Goal: Task Accomplishment & Management: Complete application form

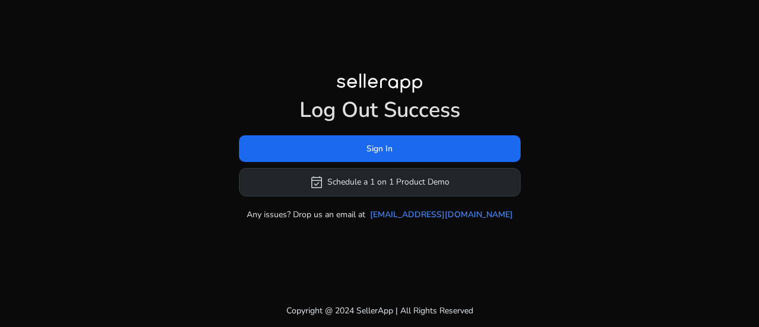
click at [412, 182] on button "event_available Schedule a 1 on 1 Product Demo" at bounding box center [380, 182] width 282 height 28
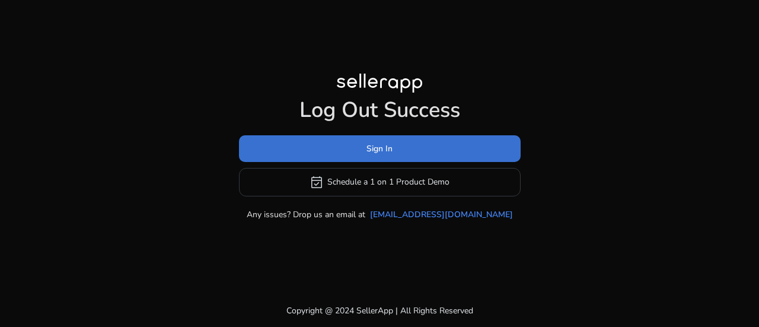
click at [433, 144] on span at bounding box center [380, 148] width 282 height 28
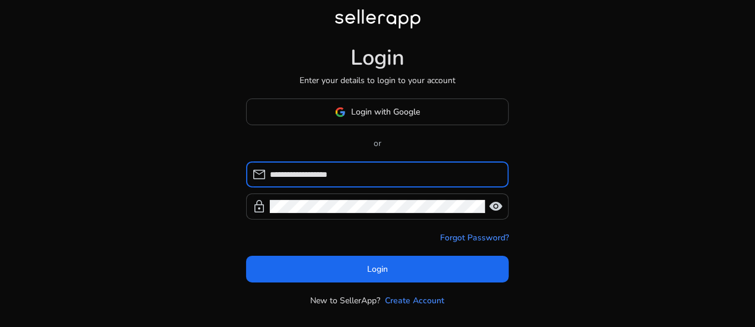
type input "**********"
click at [378, 221] on form "**********" at bounding box center [377, 221] width 263 height 121
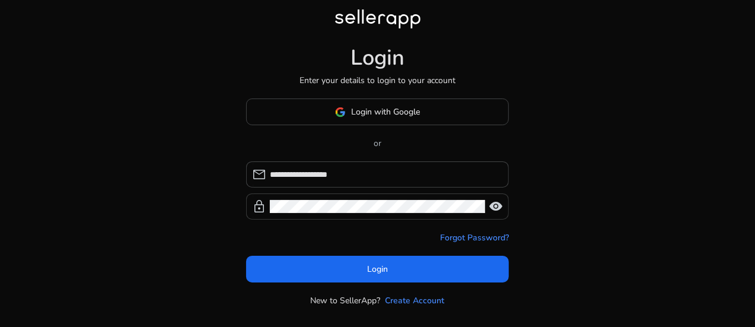
click at [495, 203] on span "visibility" at bounding box center [496, 206] width 14 height 14
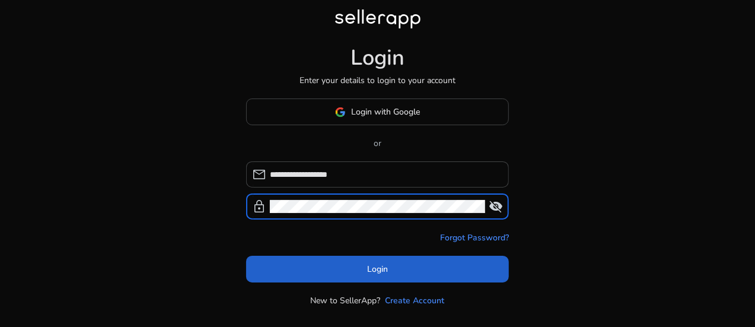
click at [391, 264] on span at bounding box center [377, 269] width 263 height 28
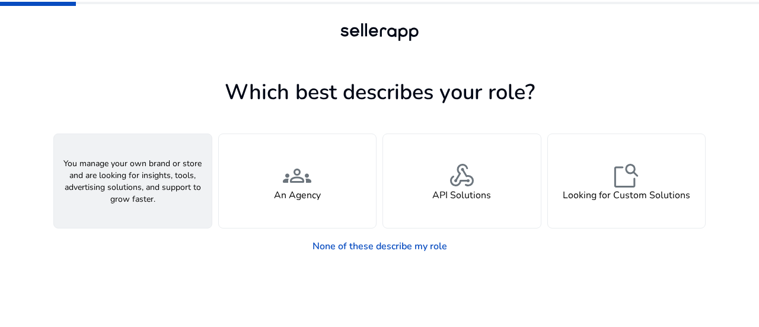
click at [155, 197] on div "person A Seller" at bounding box center [133, 181] width 158 height 94
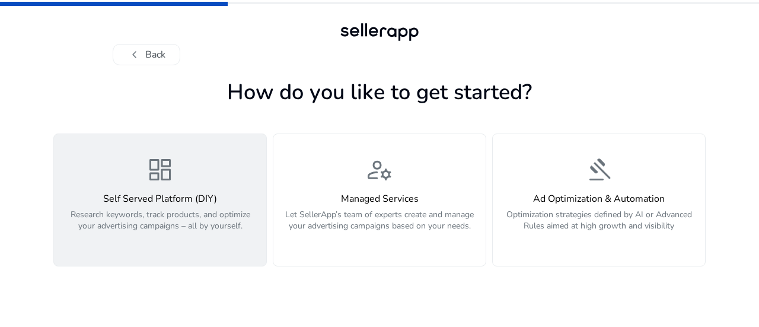
click at [171, 195] on h4 "Self Served Platform (DIY)" at bounding box center [160, 198] width 198 height 11
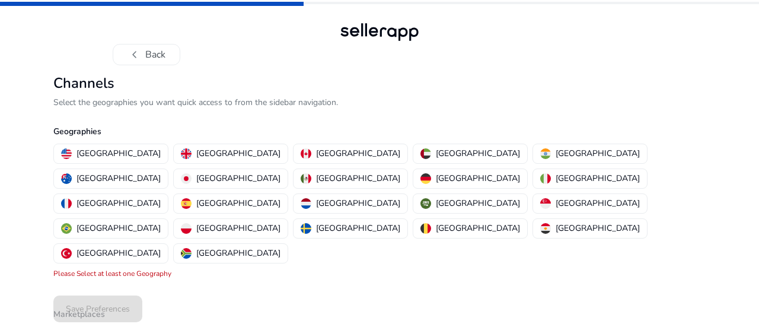
click at [431, 140] on div "Geographies [GEOGRAPHIC_DATA] [GEOGRAPHIC_DATA] [GEOGRAPHIC_DATA] [GEOGRAPHIC_D…" at bounding box center [379, 188] width 652 height 154
click at [533, 162] on button "[GEOGRAPHIC_DATA]" at bounding box center [590, 153] width 114 height 19
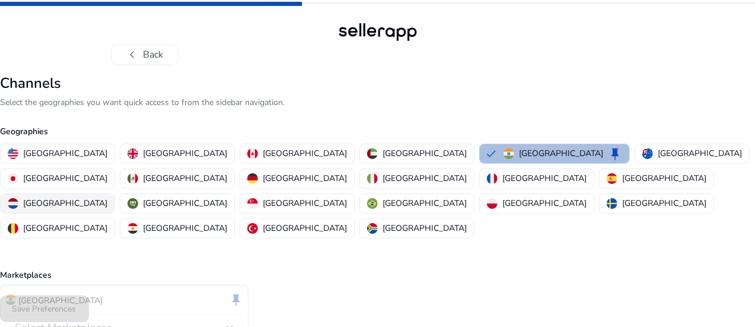
scroll to position [55, 0]
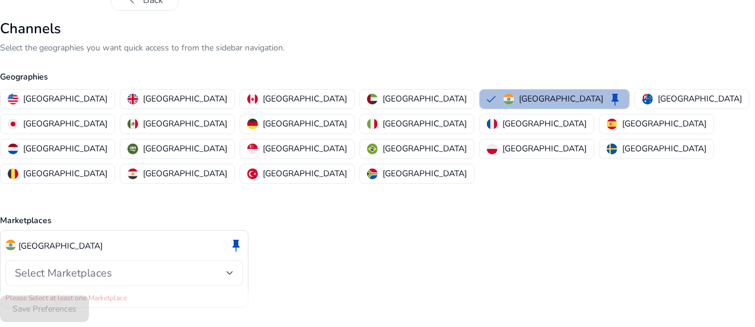
click at [199, 266] on div "Select Marketplaces" at bounding box center [121, 272] width 212 height 13
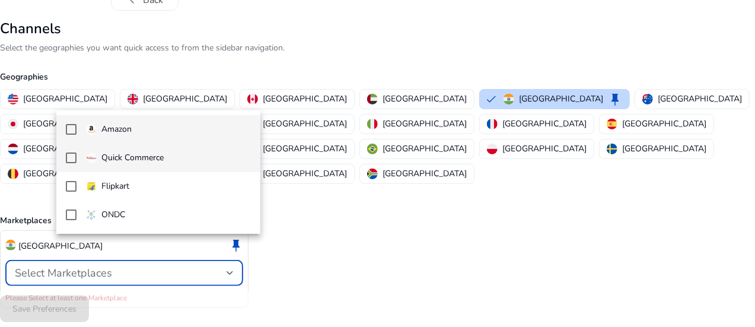
click at [68, 155] on mat-pseudo-checkbox at bounding box center [71, 157] width 11 height 11
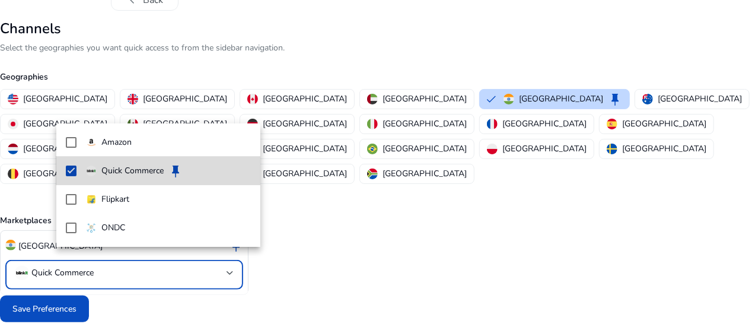
scroll to position [42, 0]
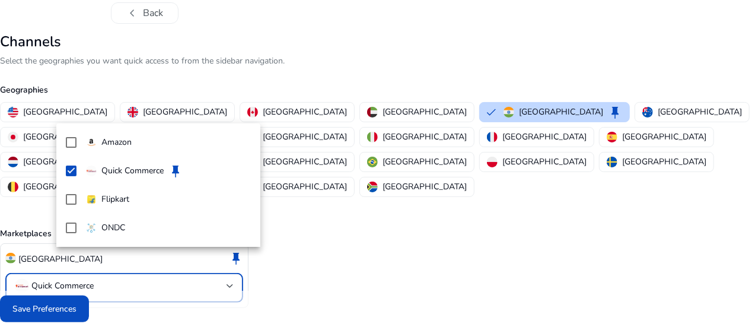
click at [103, 301] on div at bounding box center [377, 163] width 755 height 327
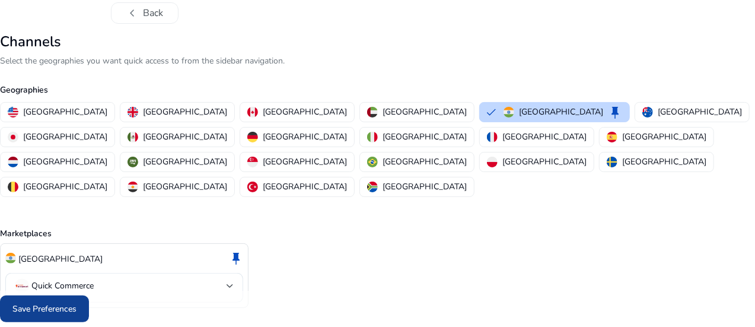
click at [76, 310] on span "Save Preferences" at bounding box center [44, 308] width 64 height 12
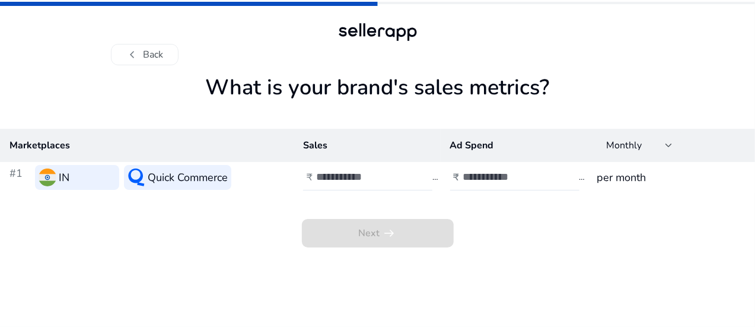
scroll to position [0, 0]
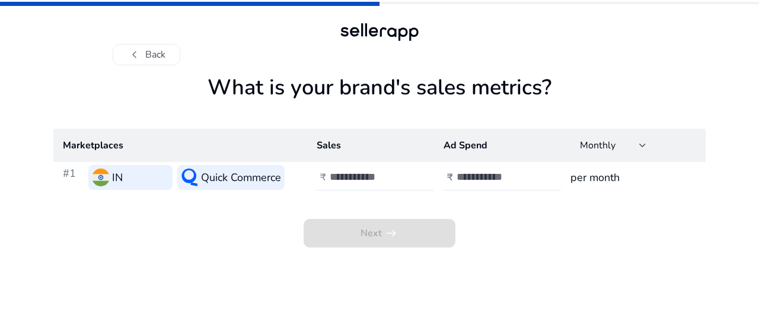
click at [351, 183] on input "number" at bounding box center [370, 176] width 80 height 13
click at [624, 147] on div "Monthly" at bounding box center [609, 145] width 59 height 13
click at [503, 215] on div at bounding box center [379, 163] width 759 height 327
click at [355, 168] on div at bounding box center [383, 177] width 107 height 26
click at [512, 171] on input "number" at bounding box center [497, 176] width 80 height 13
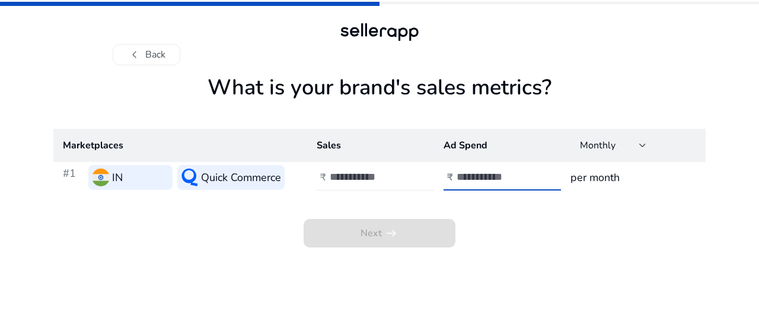
type input "******"
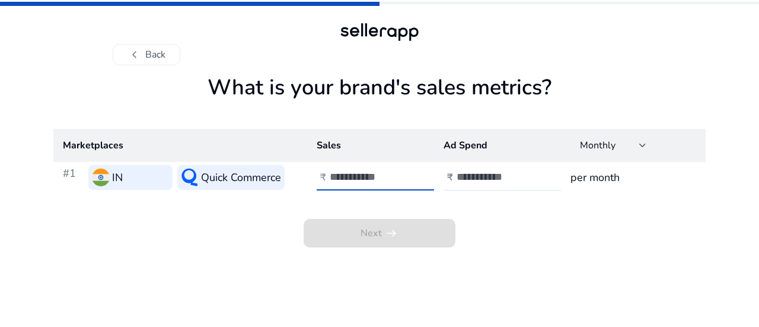
click at [349, 170] on input "number" at bounding box center [370, 176] width 80 height 13
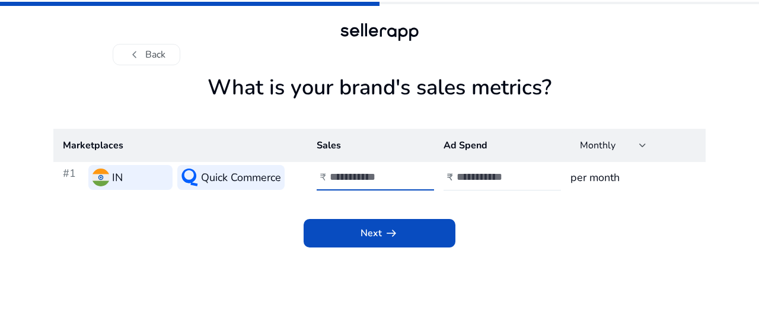
type input "******"
click at [206, 176] on h3 "Quick Commerce" at bounding box center [241, 177] width 80 height 17
click at [196, 227] on div "Next arrow_right_alt" at bounding box center [379, 220] width 652 height 55
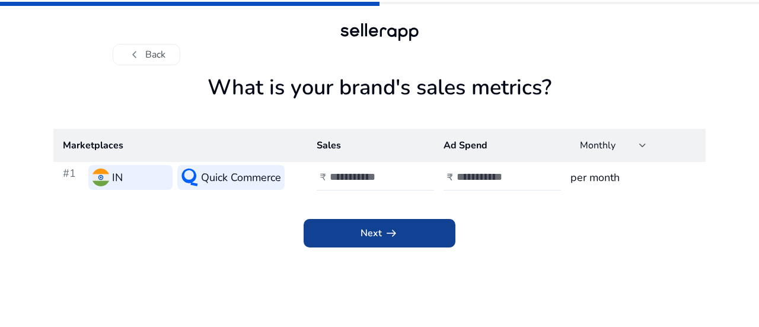
click at [428, 229] on span at bounding box center [380, 233] width 152 height 28
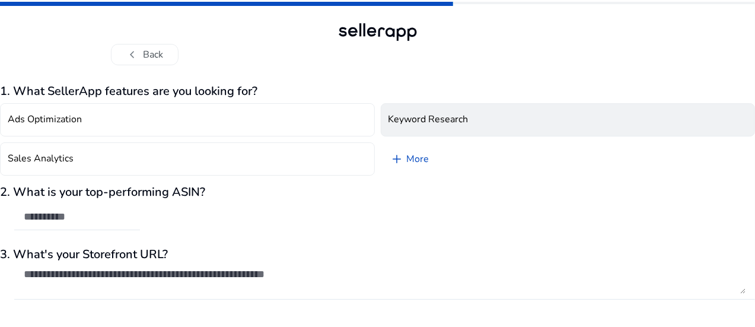
click at [423, 114] on h4 "Keyword Research" at bounding box center [428, 119] width 80 height 11
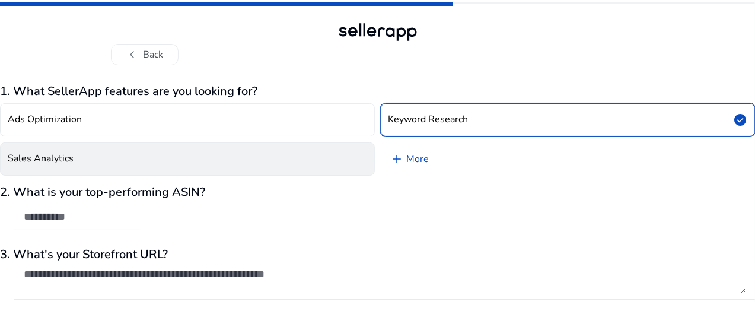
click at [259, 167] on button "Sales Analytics" at bounding box center [187, 158] width 375 height 33
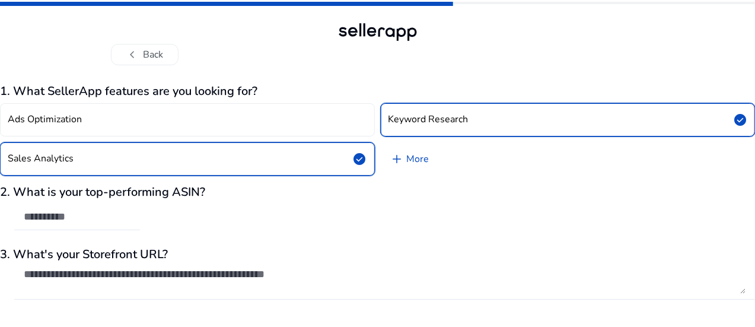
click at [274, 143] on button "Sales Analytics check_circle" at bounding box center [187, 158] width 375 height 33
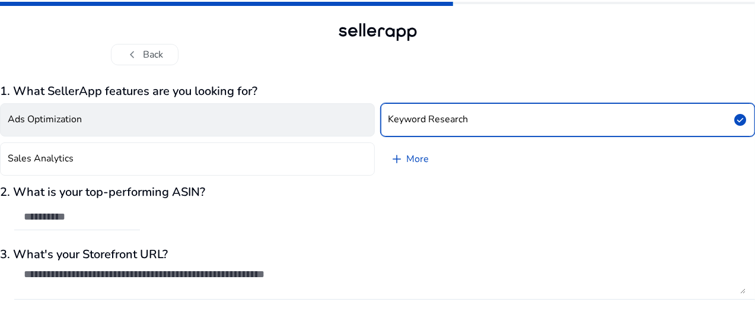
click at [295, 124] on button "Ads Optimization" at bounding box center [187, 119] width 375 height 33
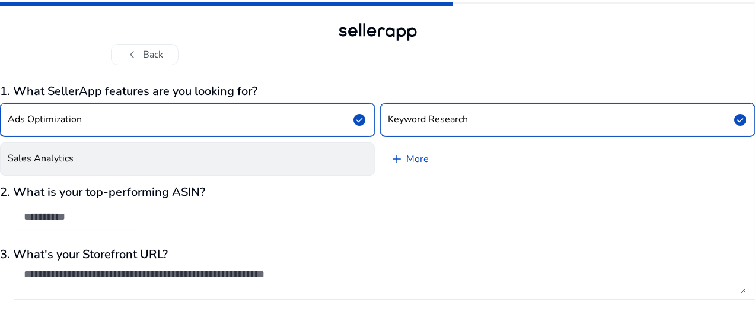
click at [318, 161] on button "Sales Analytics" at bounding box center [187, 158] width 375 height 33
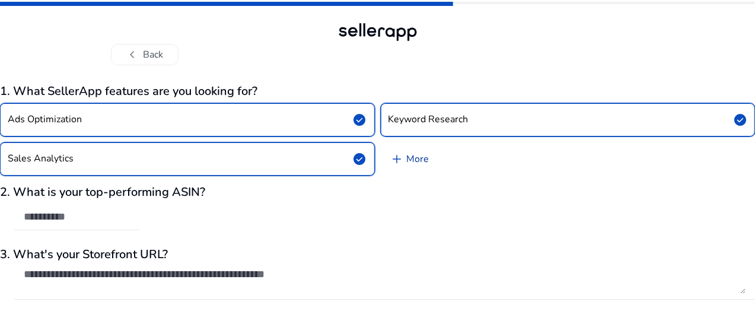
click at [421, 155] on link "add More" at bounding box center [410, 158] width 58 height 33
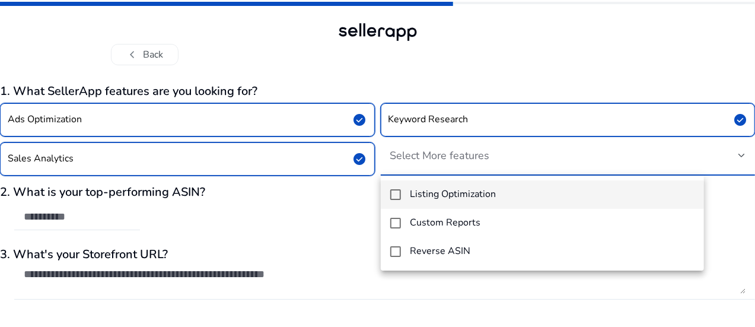
click at [461, 189] on h4 "Listing Optimization" at bounding box center [453, 194] width 86 height 11
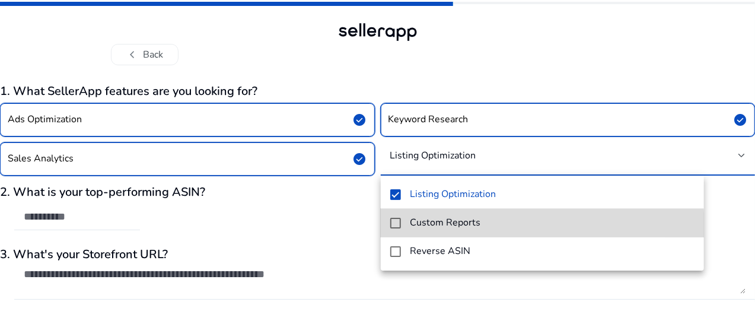
click at [458, 227] on h4 "Custom Reports" at bounding box center [445, 222] width 71 height 11
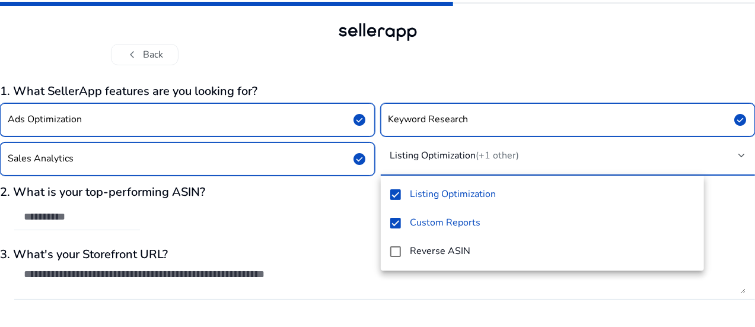
click at [452, 241] on mat-option "Reverse ASIN" at bounding box center [542, 251] width 323 height 28
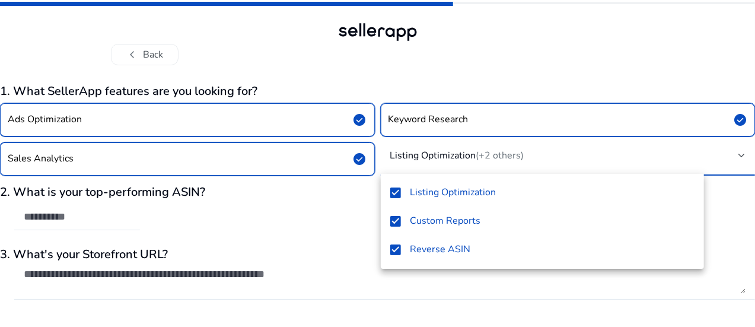
scroll to position [35, 0]
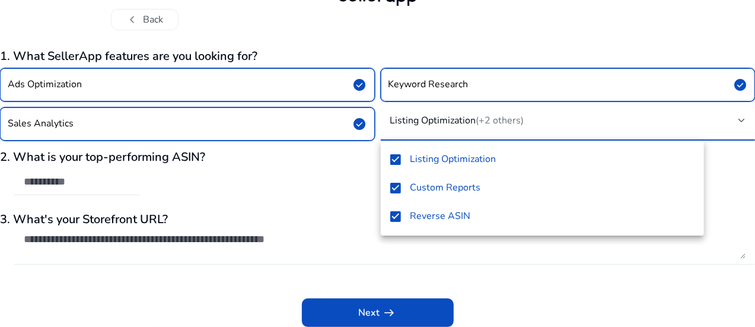
click at [317, 191] on div at bounding box center [377, 163] width 755 height 327
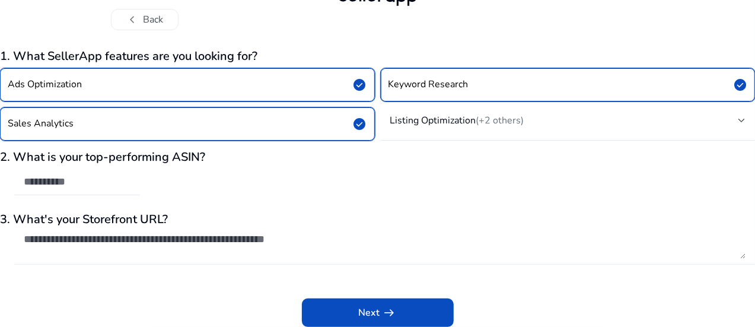
click at [235, 229] on div at bounding box center [385, 246] width 722 height 38
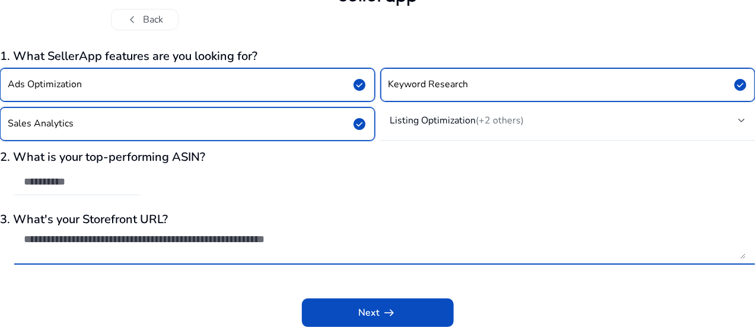
click at [428, 237] on textarea at bounding box center [385, 245] width 722 height 26
